Goal: Manage account settings

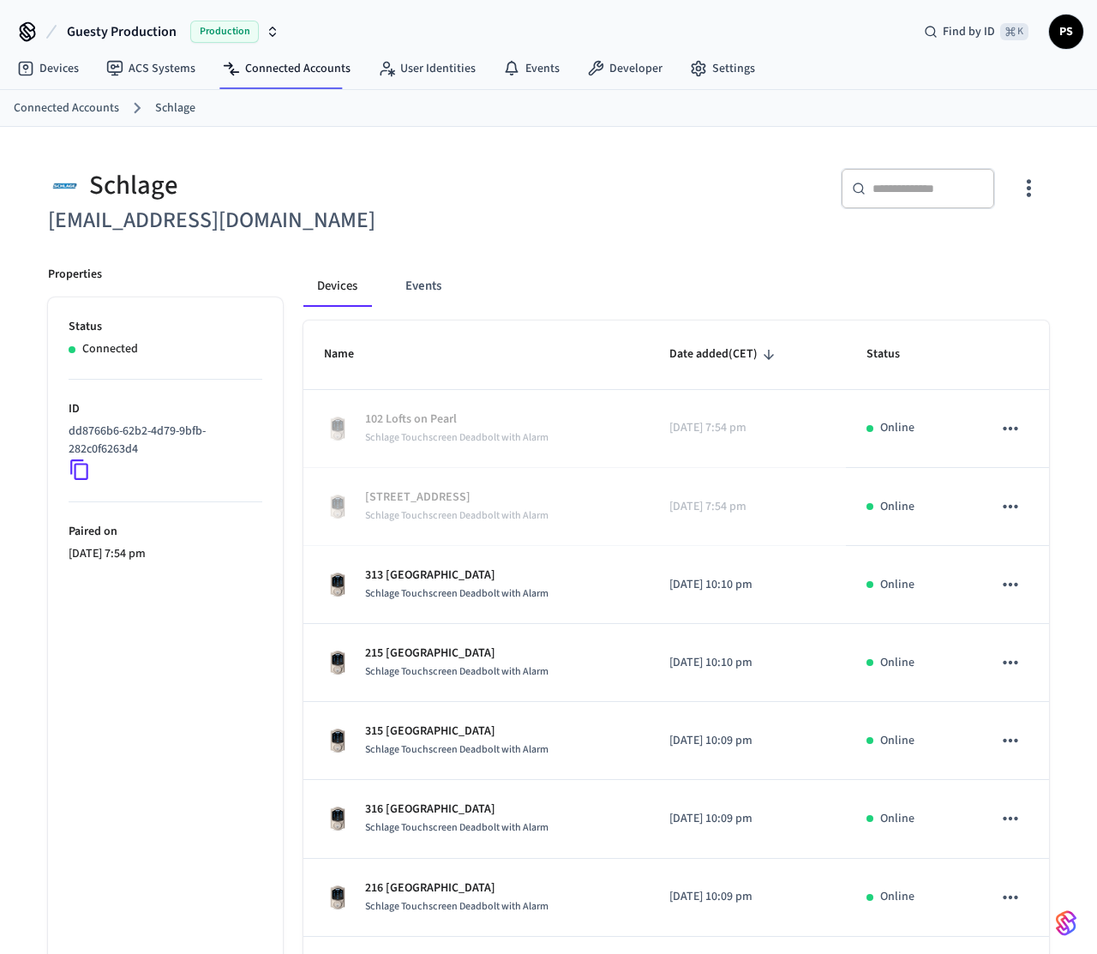
click at [886, 194] on input "text" at bounding box center [928, 188] width 111 height 17
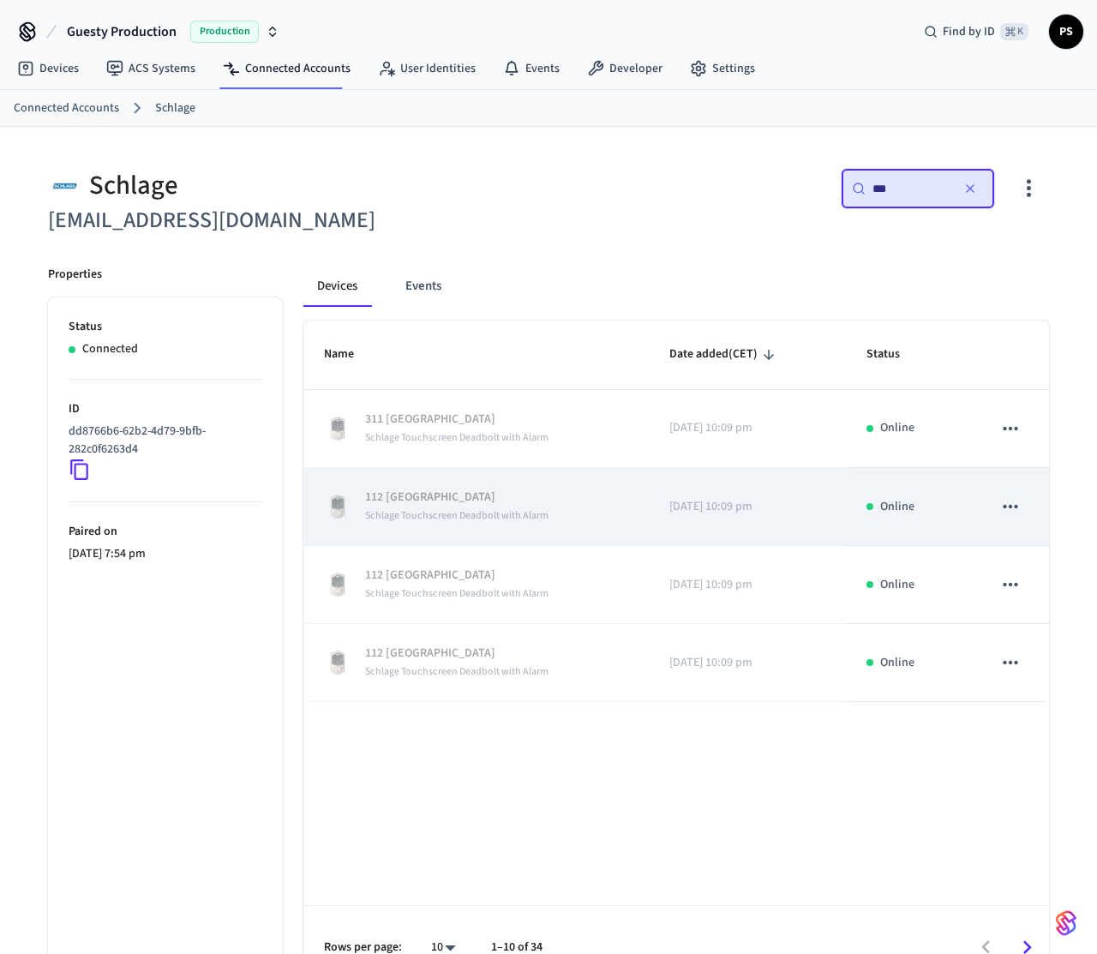
type input "***"
click at [516, 532] on td "112 Glendale Schlage Touchscreen Deadbolt with Alarm" at bounding box center [475, 507] width 345 height 78
click at [997, 511] on button "sticky table" at bounding box center [1011, 507] width 36 height 36
click at [997, 511] on div at bounding box center [548, 477] width 1097 height 954
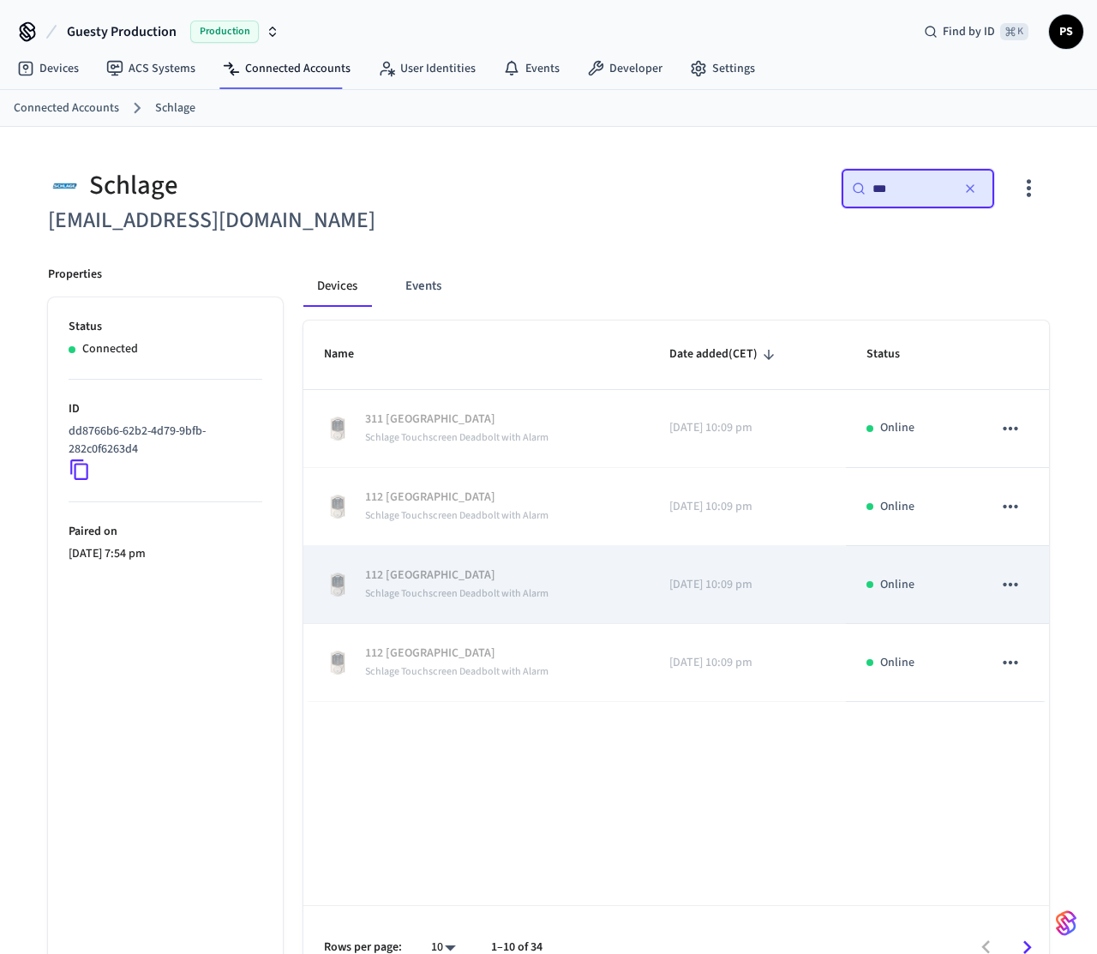
click at [1000, 571] on button "sticky table" at bounding box center [1011, 585] width 36 height 36
click at [1000, 571] on div at bounding box center [548, 477] width 1097 height 954
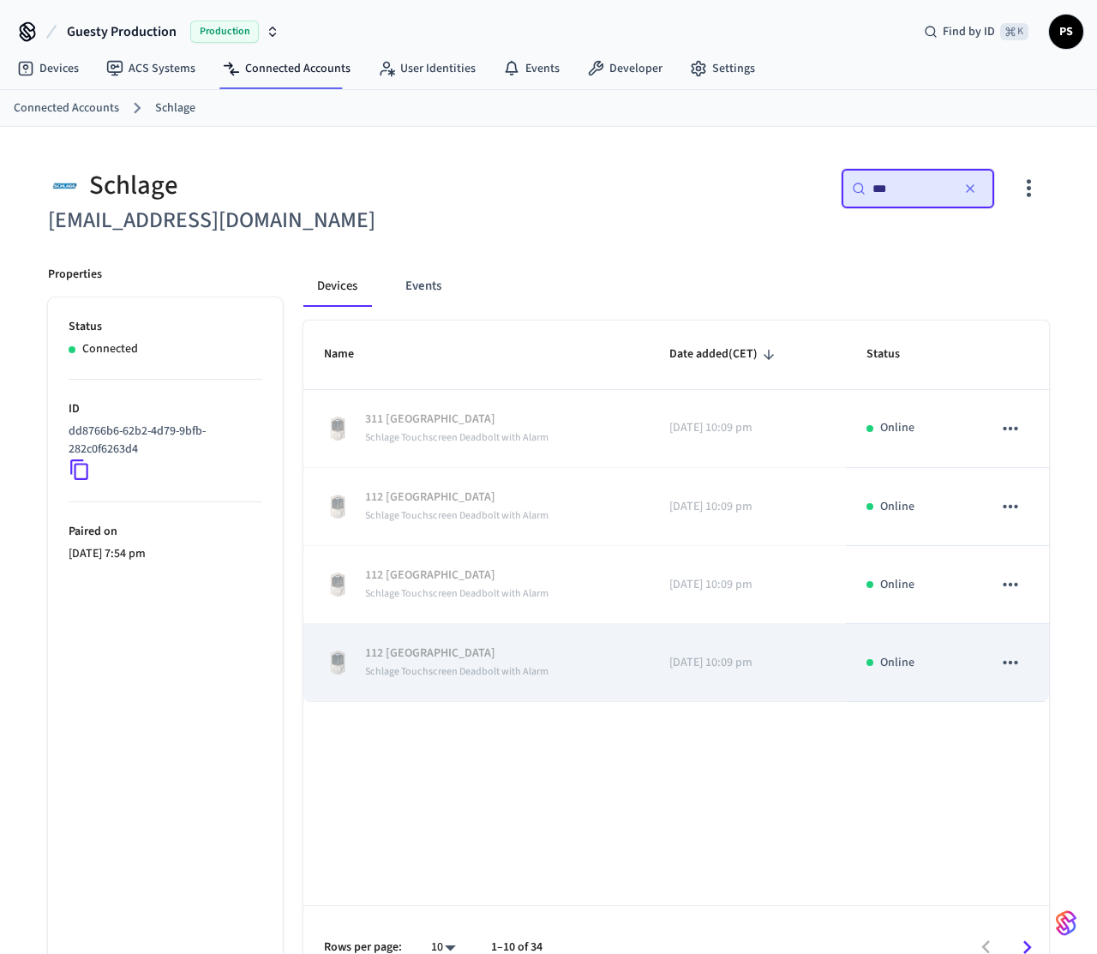
click at [1021, 673] on icon "sticky table" at bounding box center [1010, 662] width 22 height 22
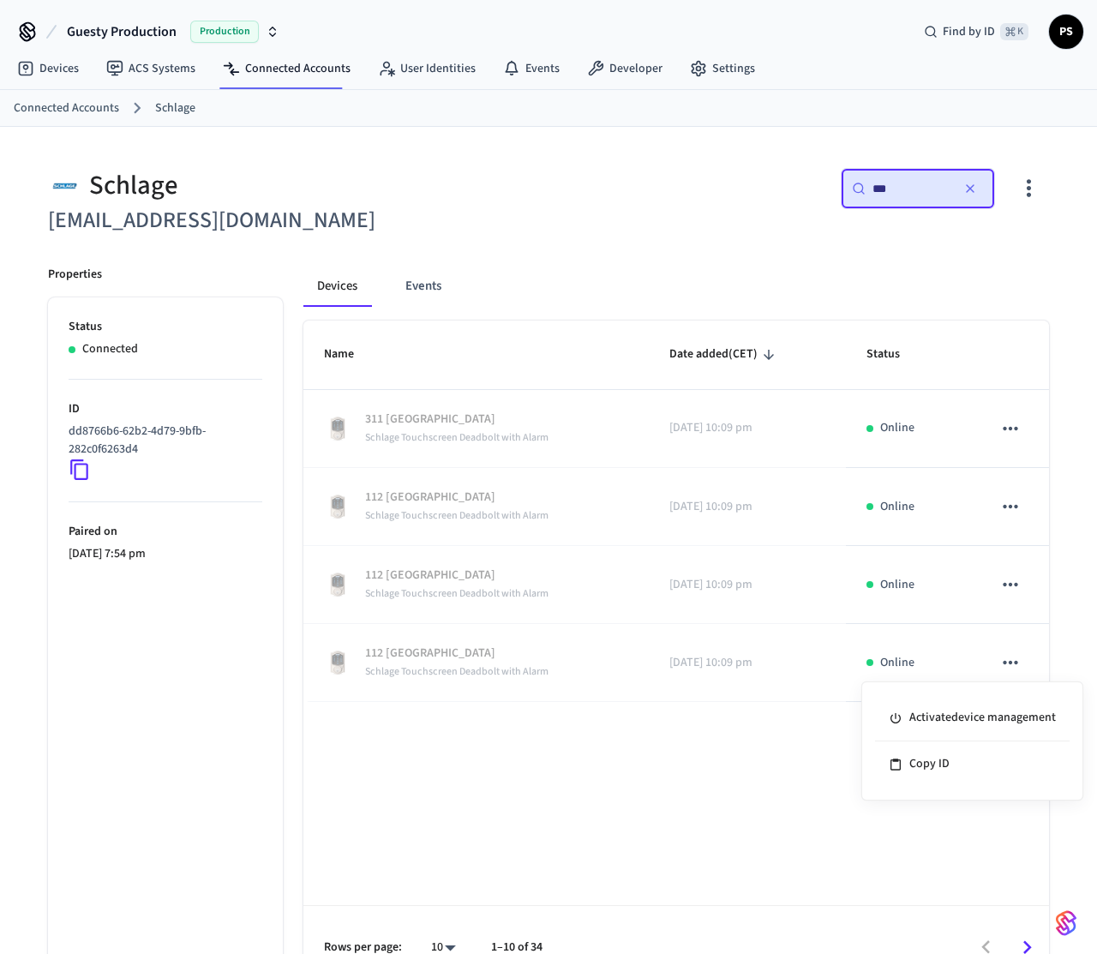
click at [1054, 562] on div at bounding box center [548, 477] width 1097 height 954
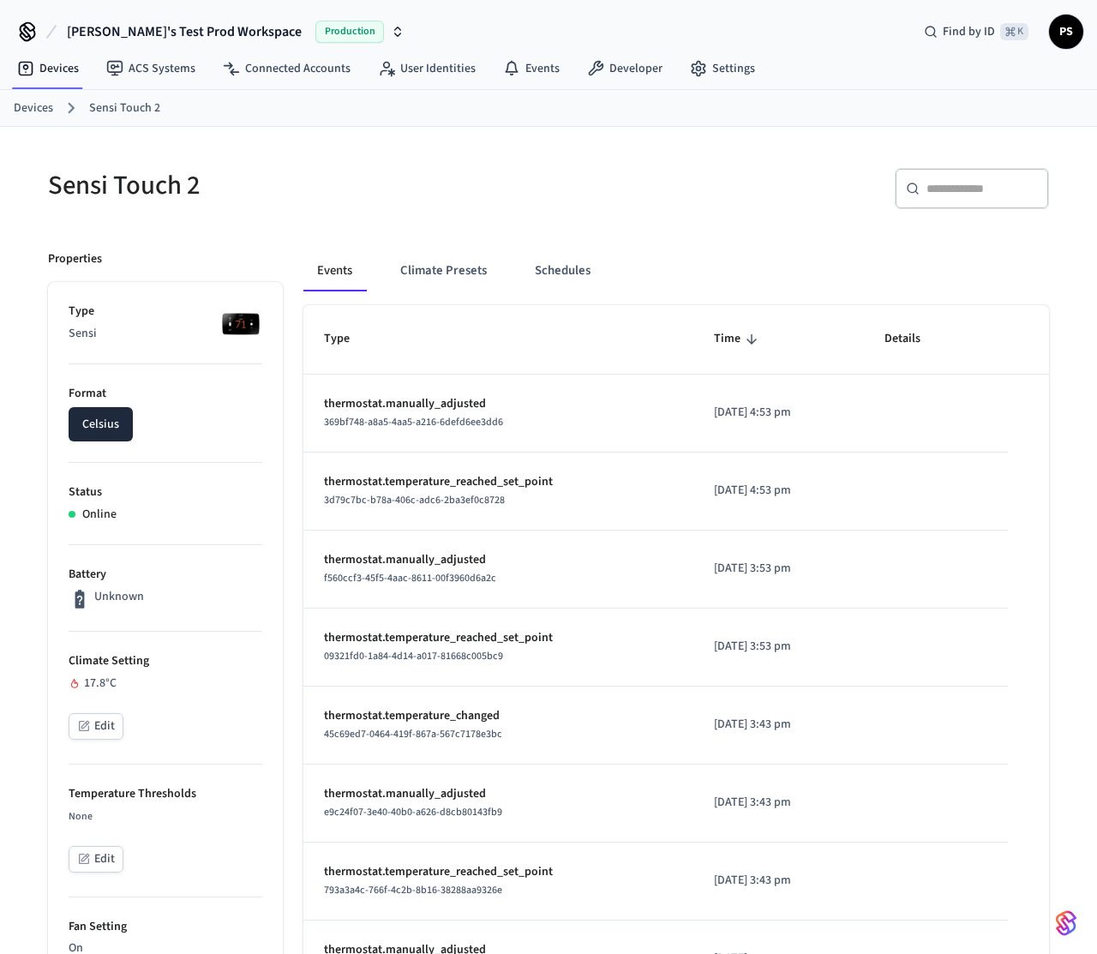
scroll to position [88, 0]
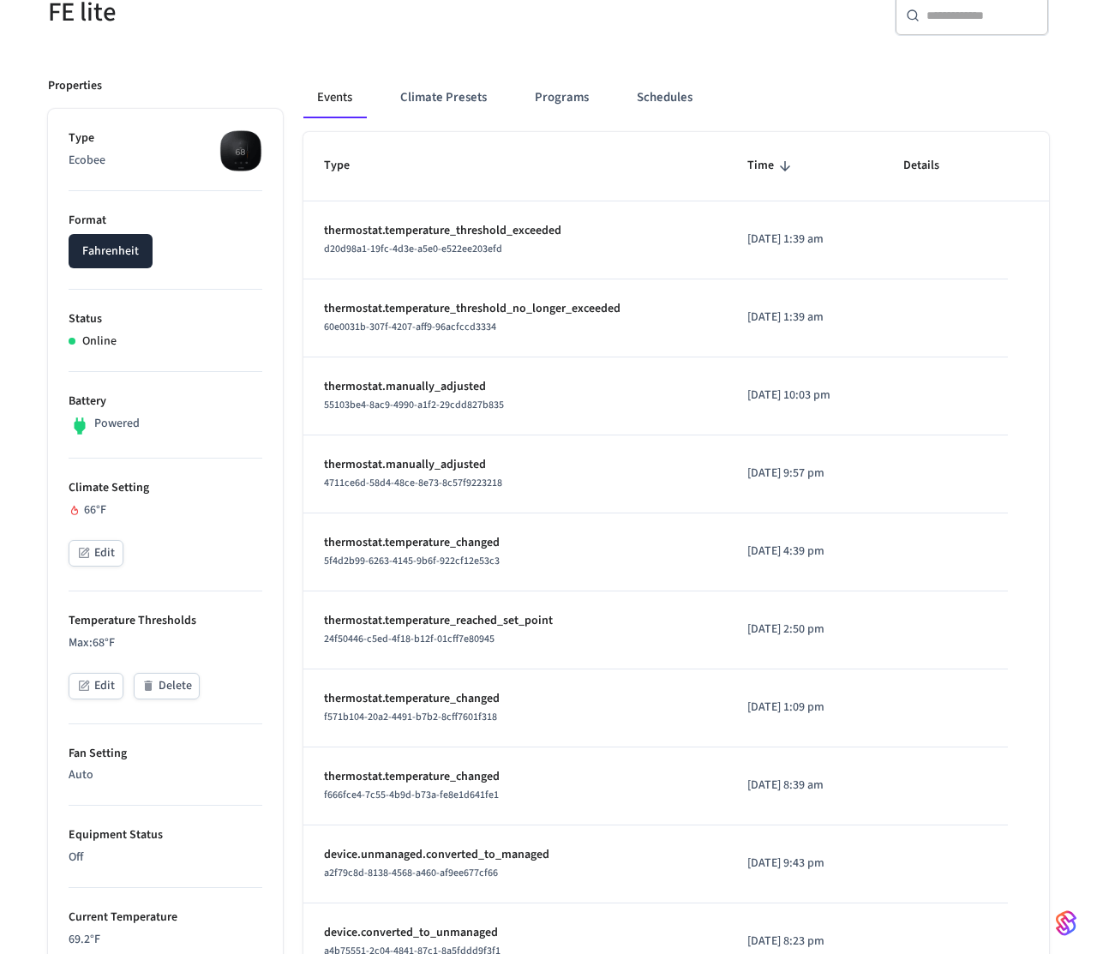
scroll to position [159, 0]
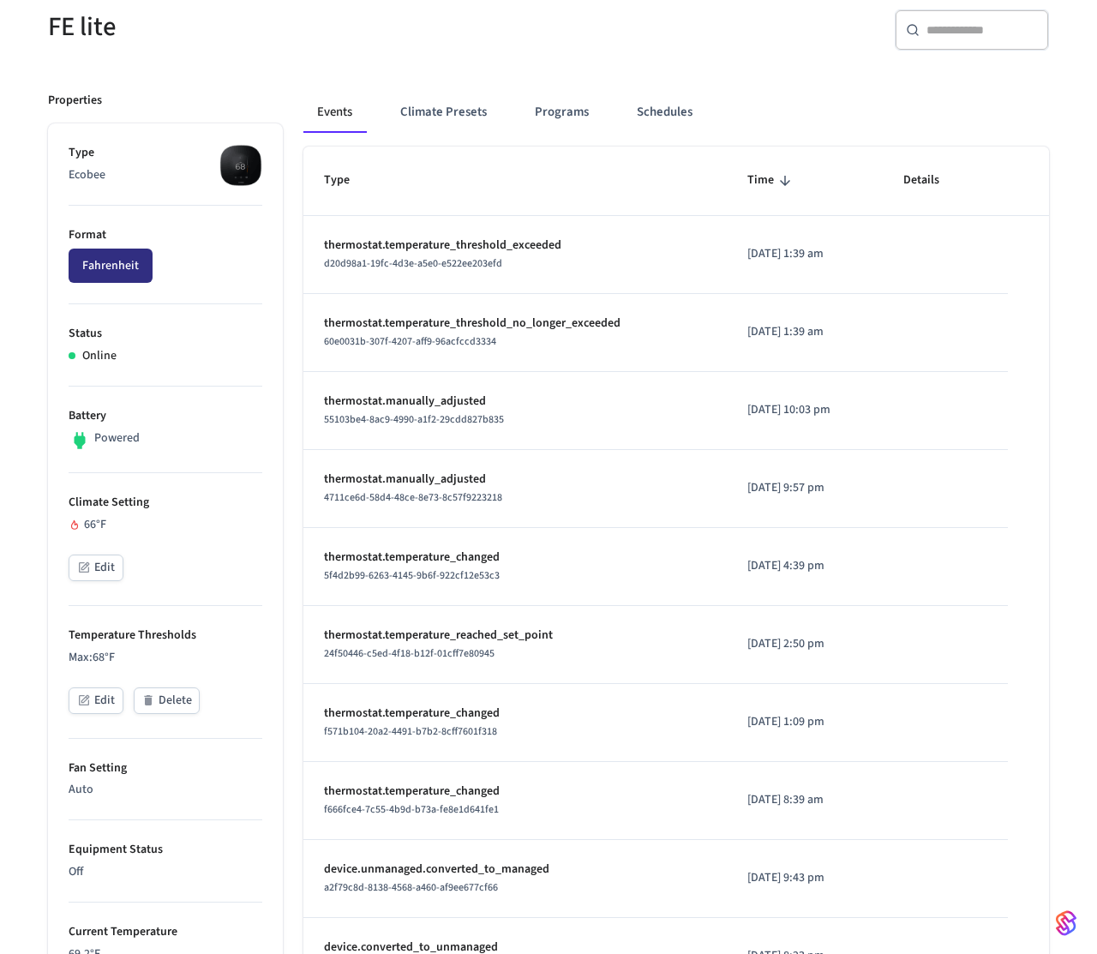
click at [122, 269] on button "Fahrenheit" at bounding box center [111, 266] width 84 height 34
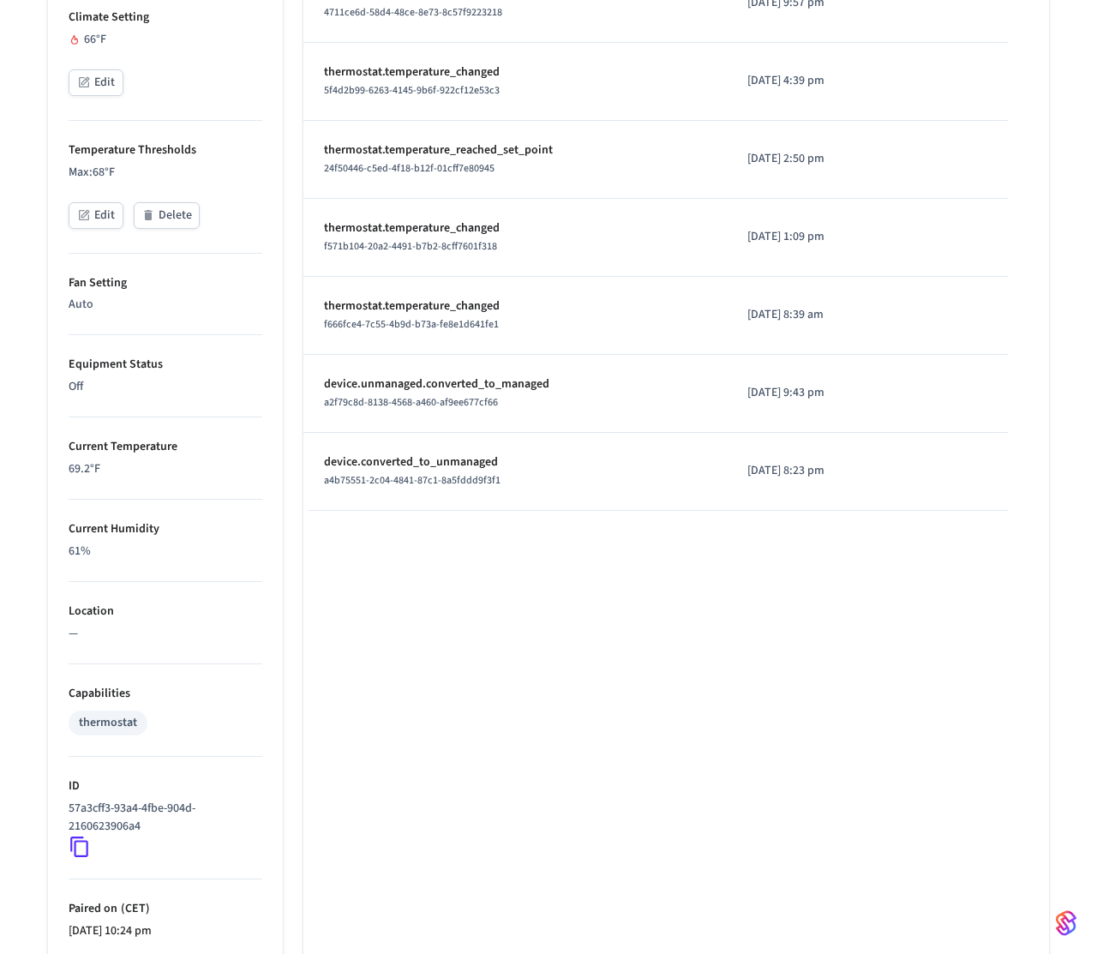
scroll to position [0, 0]
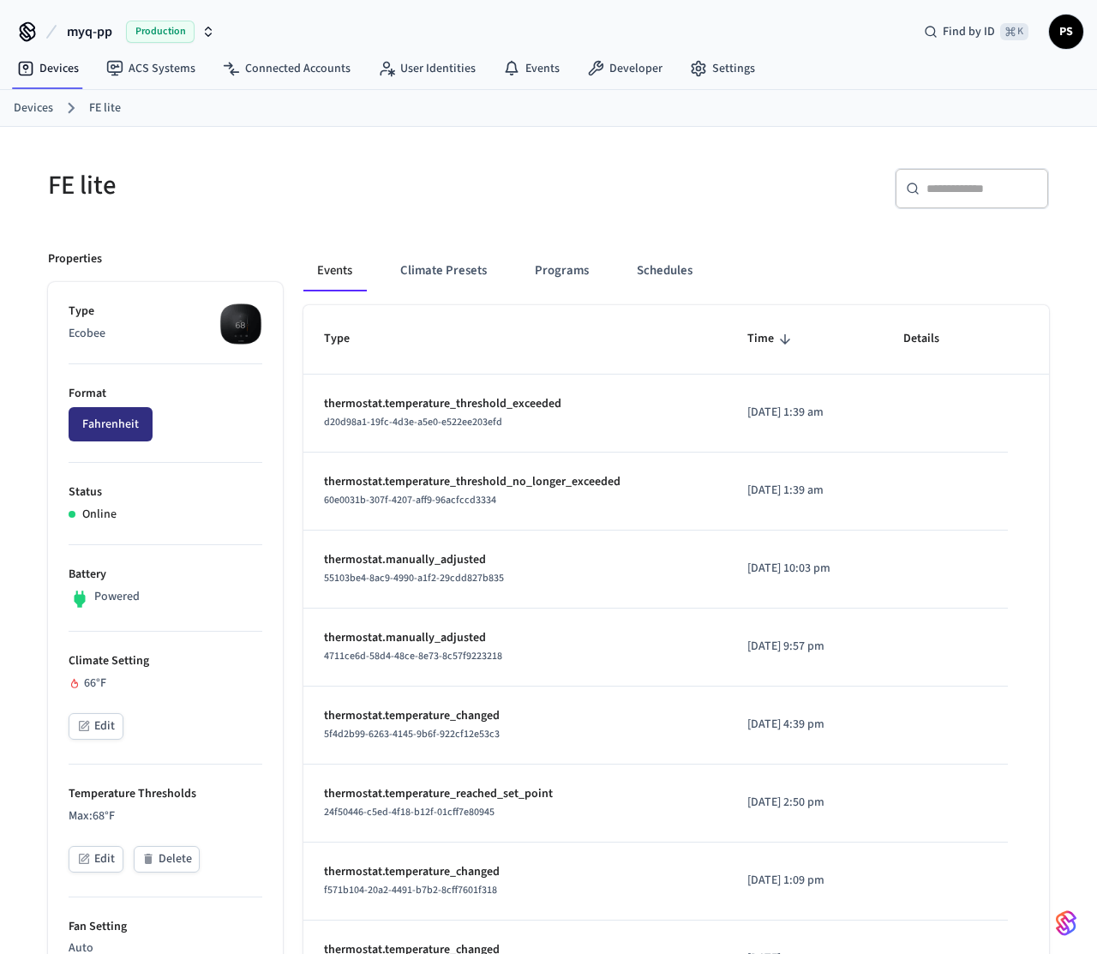
click at [117, 425] on button "Fahrenheit" at bounding box center [111, 424] width 84 height 34
click at [123, 422] on button "Fahrenheit" at bounding box center [111, 424] width 84 height 34
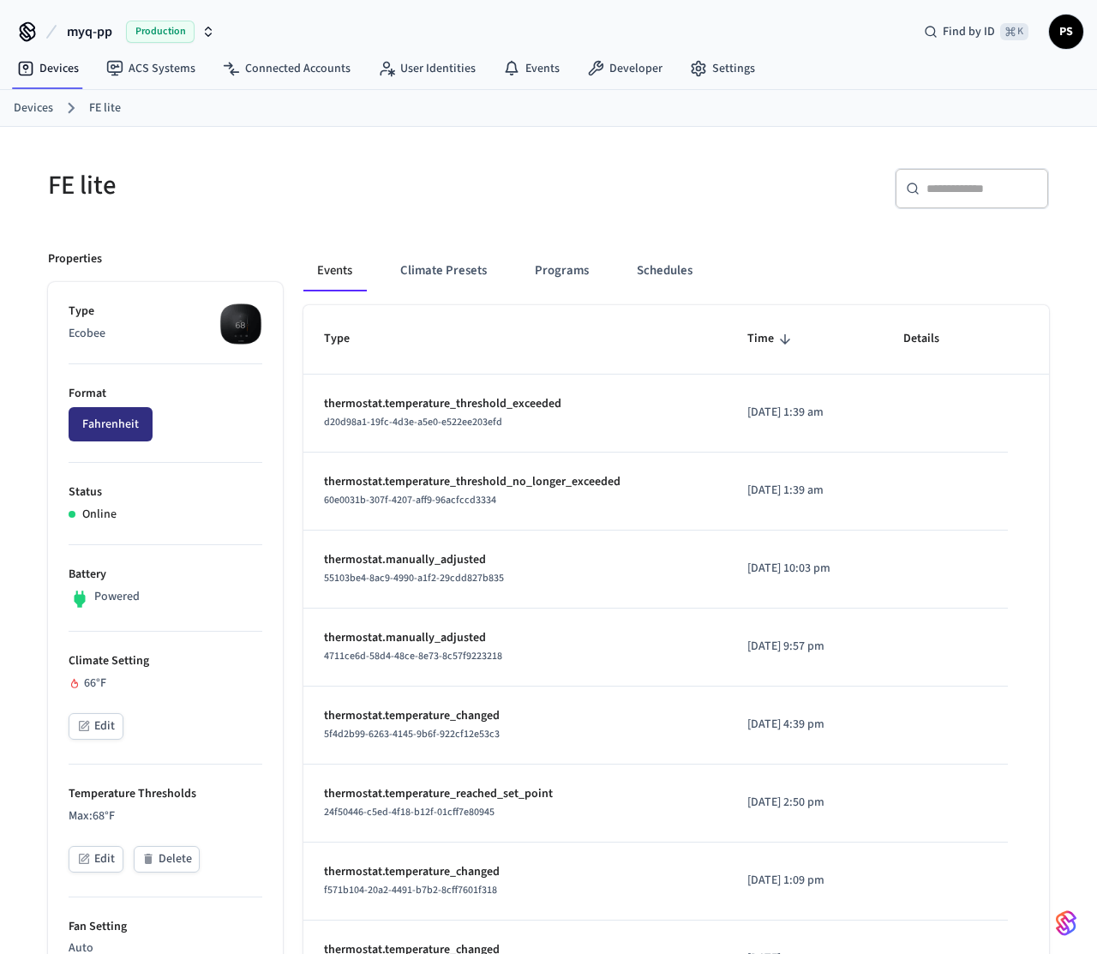
click at [123, 422] on button "Fahrenheit" at bounding box center [111, 424] width 84 height 34
